Goal: Transaction & Acquisition: Purchase product/service

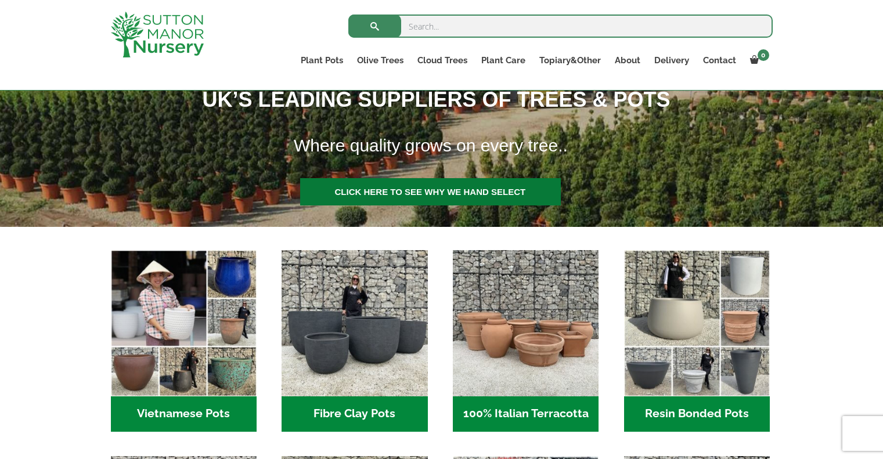
scroll to position [232, 0]
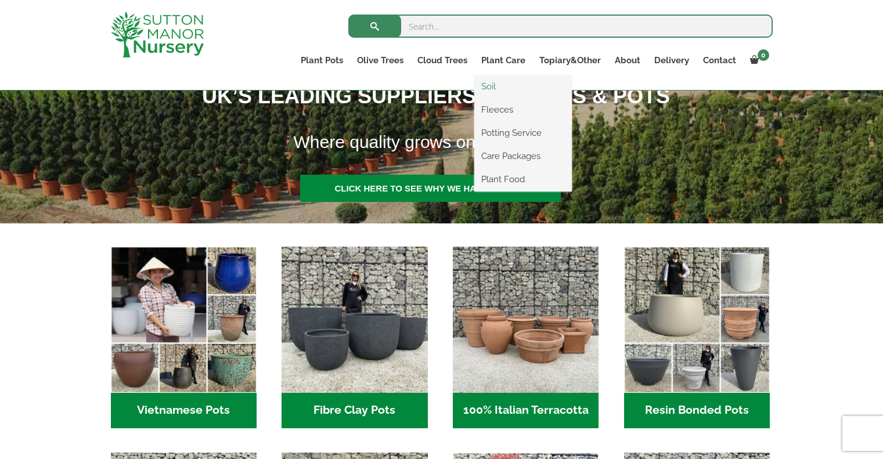
click at [506, 87] on link "Soil" at bounding box center [523, 86] width 98 height 17
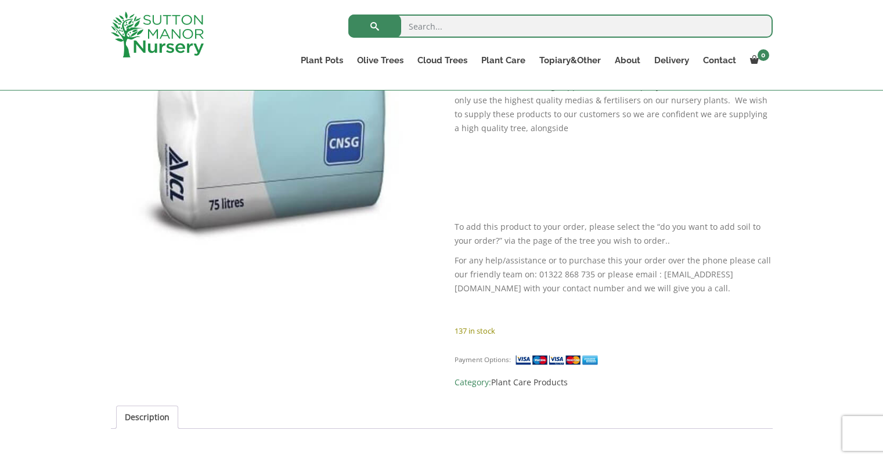
scroll to position [639, 0]
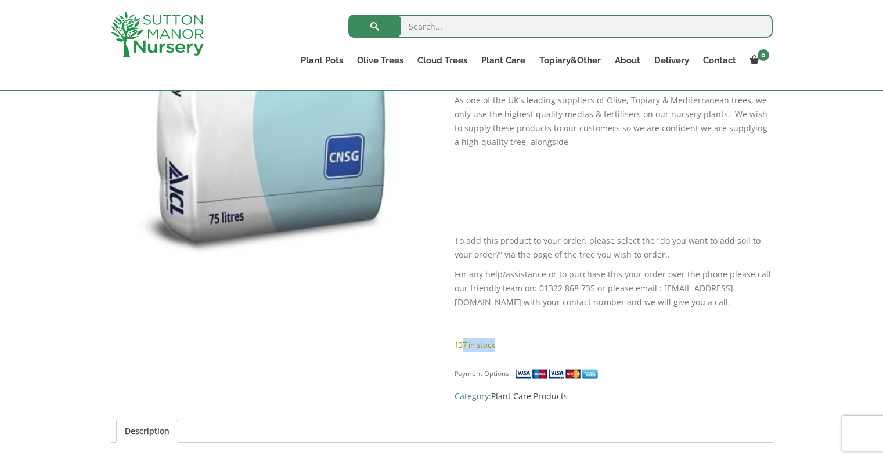
drag, startPoint x: 461, startPoint y: 336, endPoint x: 499, endPoint y: 337, distance: 37.2
click at [499, 338] on p "137 in stock" at bounding box center [614, 345] width 318 height 14
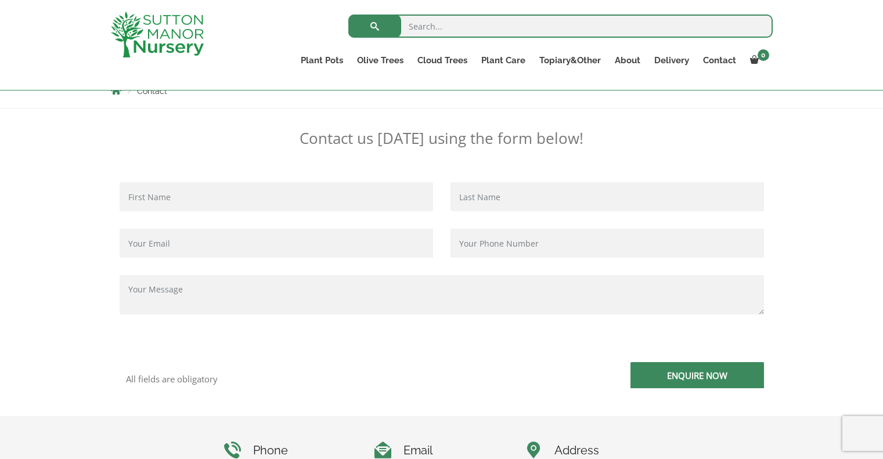
scroll to position [116, 0]
